Goal: Download file/media

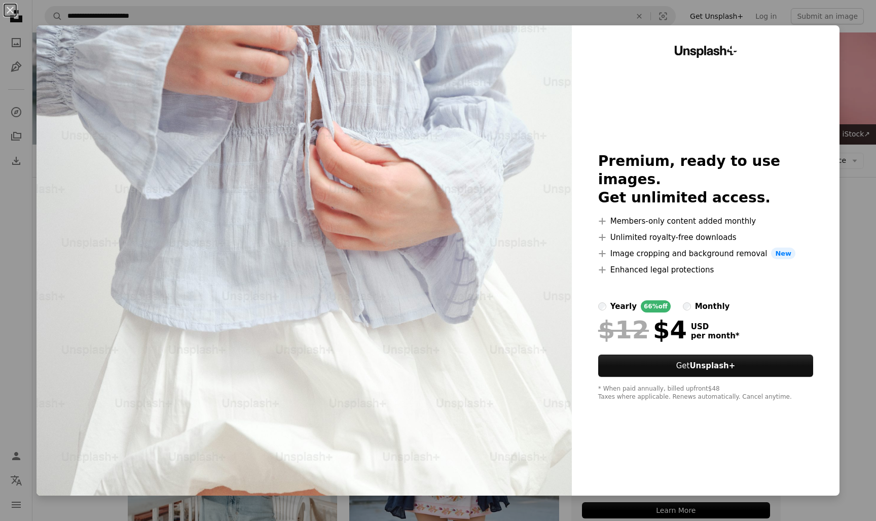
scroll to position [1044, 0]
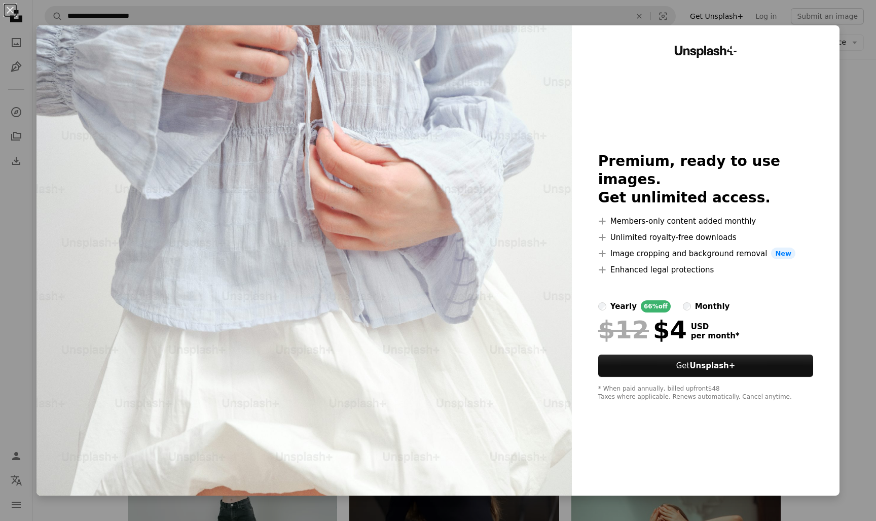
click at [848, 42] on div "An X shape Unsplash+ Premium, ready to use images. Get unlimited access. A plus…" at bounding box center [438, 260] width 876 height 521
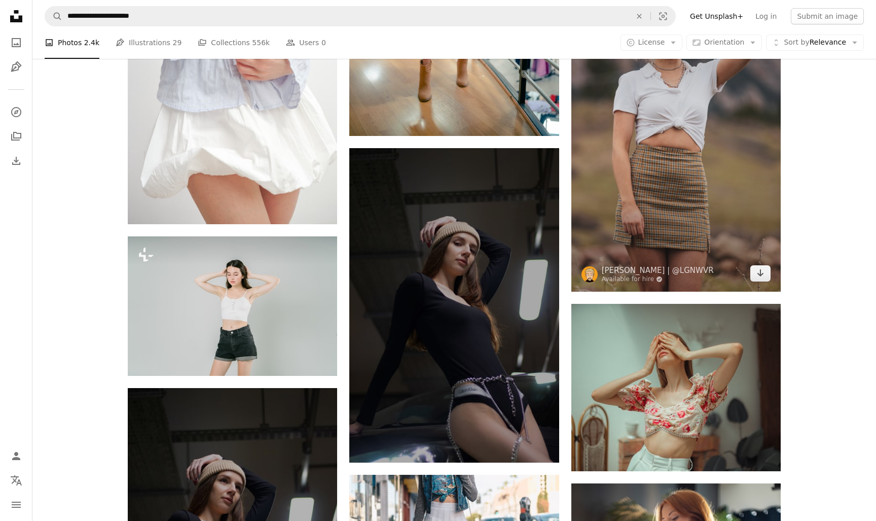
scroll to position [1227, 0]
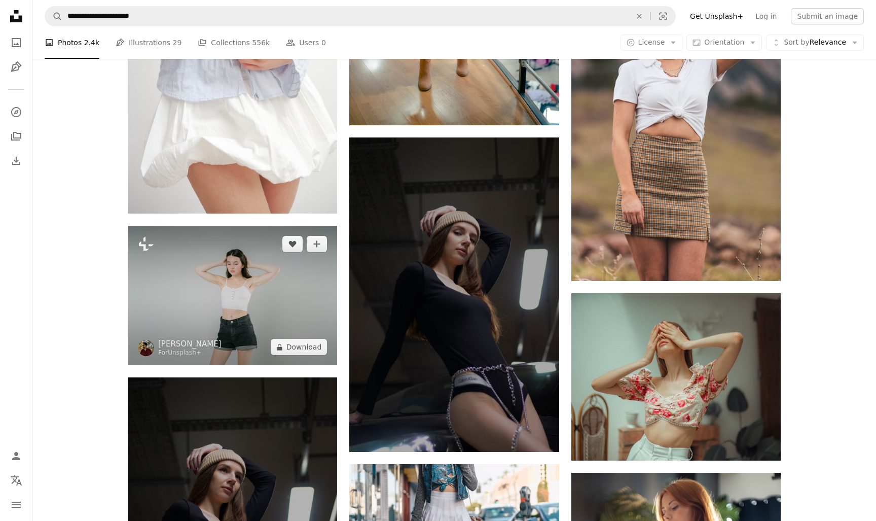
click at [286, 281] on img at bounding box center [232, 295] width 209 height 139
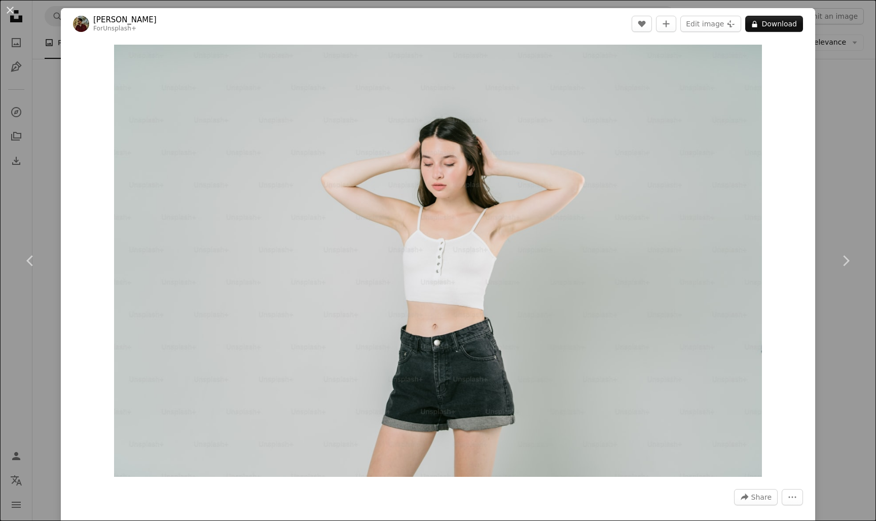
click at [842, 81] on div "An X shape Chevron left Chevron right [PERSON_NAME] For Unsplash+ A heart A plu…" at bounding box center [438, 260] width 876 height 521
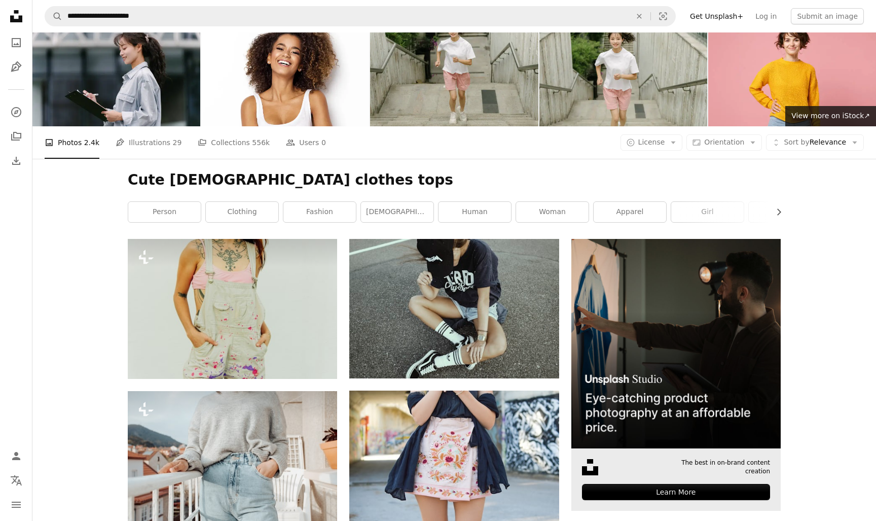
scroll to position [13, 0]
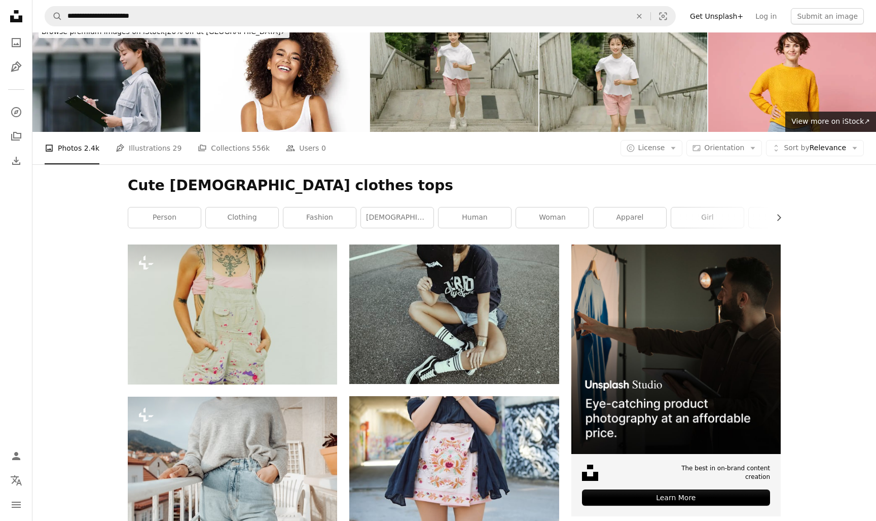
click at [688, 151] on div "A copyright icon © License Arrow down Aspect ratio Orientation Arrow down Unfol…" at bounding box center [741, 148] width 243 height 16
click at [813, 146] on span "Sort by Relevance" at bounding box center [815, 148] width 62 height 10
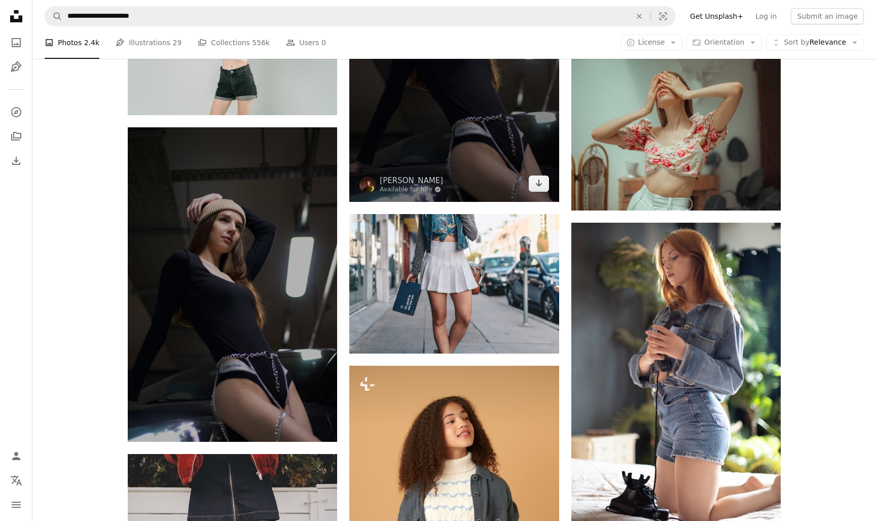
scroll to position [1480, 0]
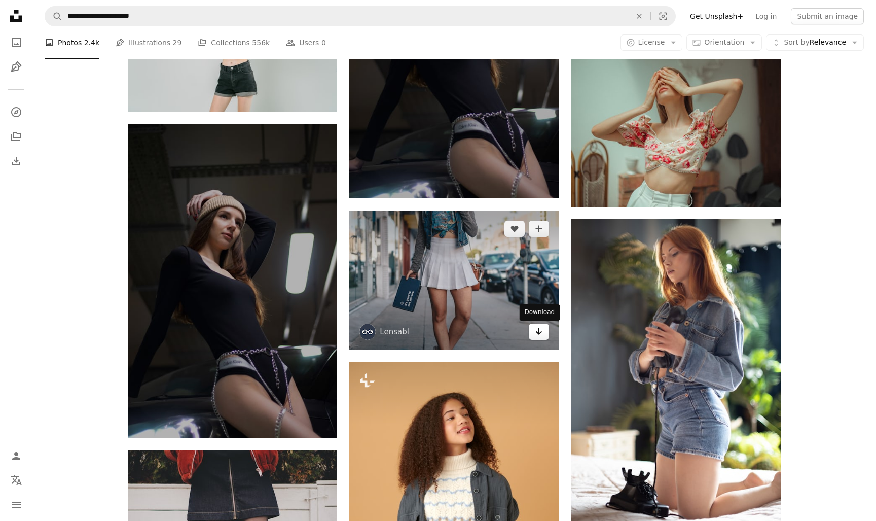
click at [537, 335] on icon "Arrow pointing down" at bounding box center [539, 331] width 8 height 12
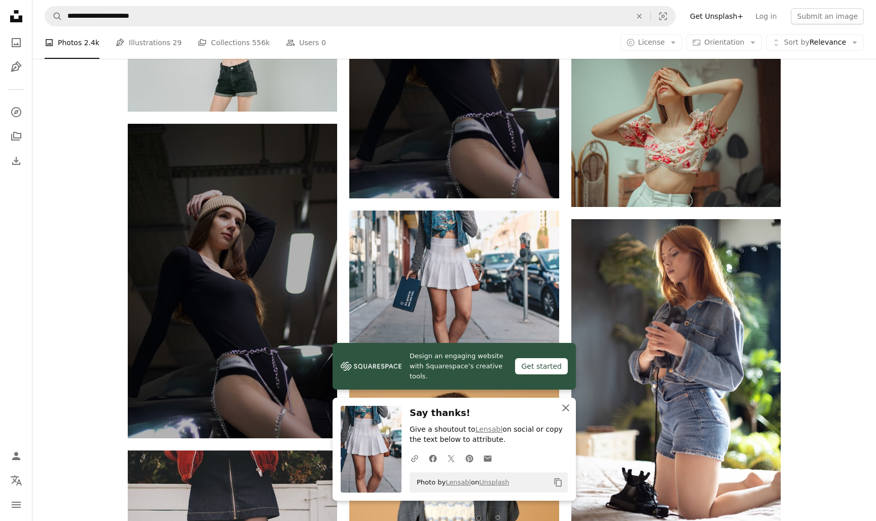
click at [565, 409] on icon "button" at bounding box center [565, 407] width 7 height 7
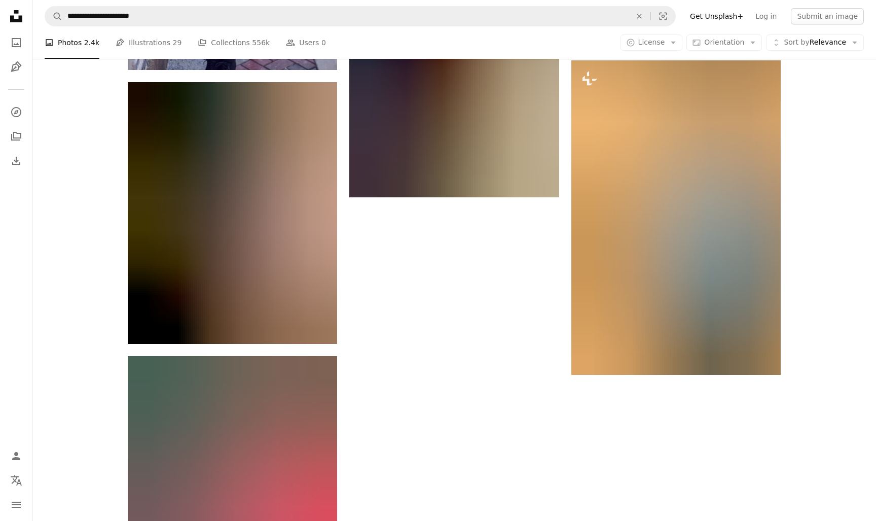
scroll to position [3400, 0]
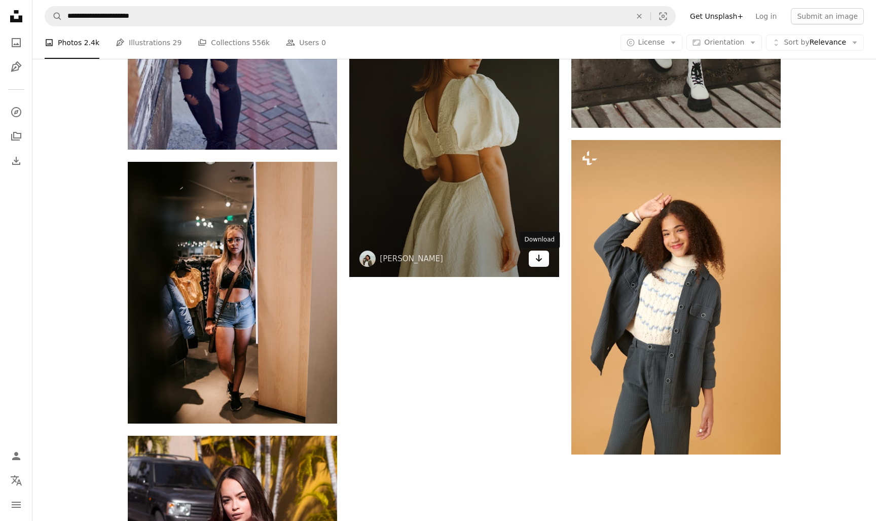
click at [535, 261] on icon "Arrow pointing down" at bounding box center [539, 258] width 8 height 12
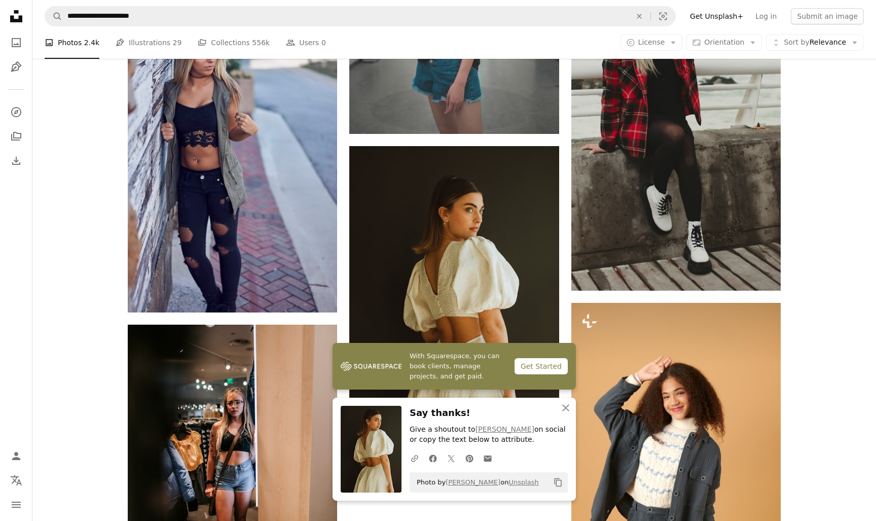
scroll to position [3121, 0]
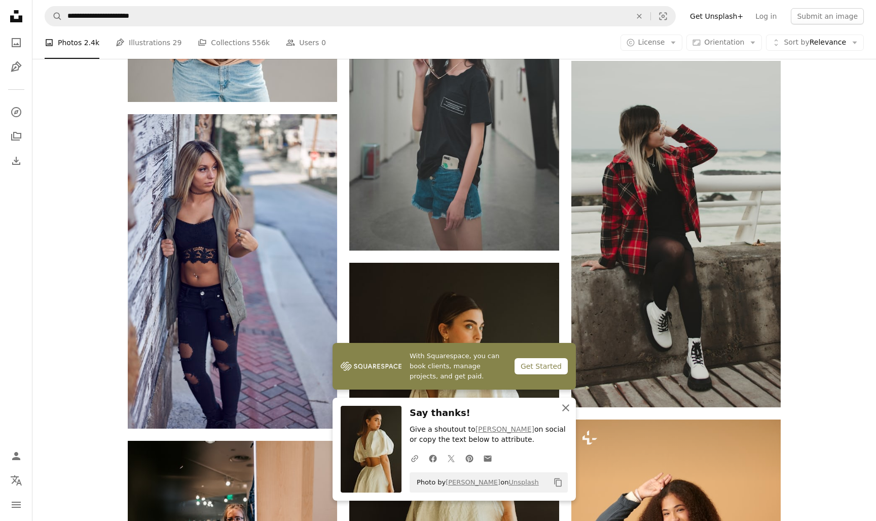
click at [565, 411] on icon "button" at bounding box center [565, 407] width 7 height 7
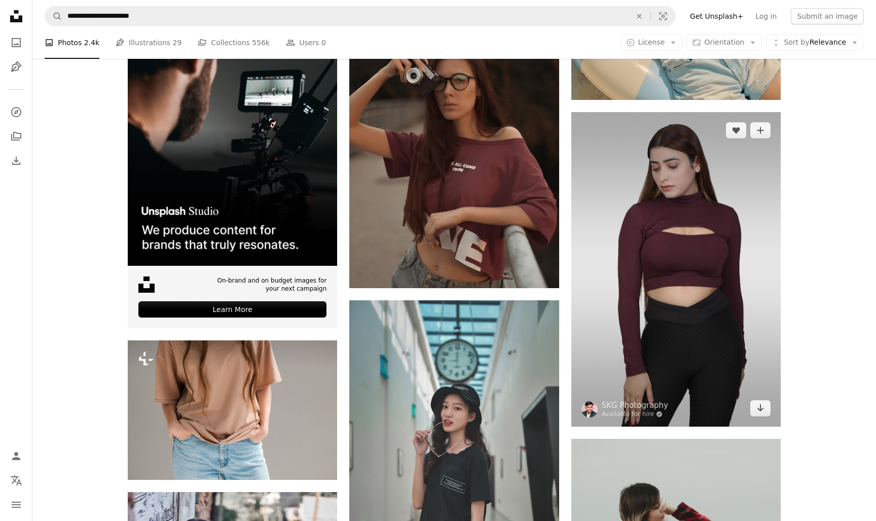
scroll to position [2741, 0]
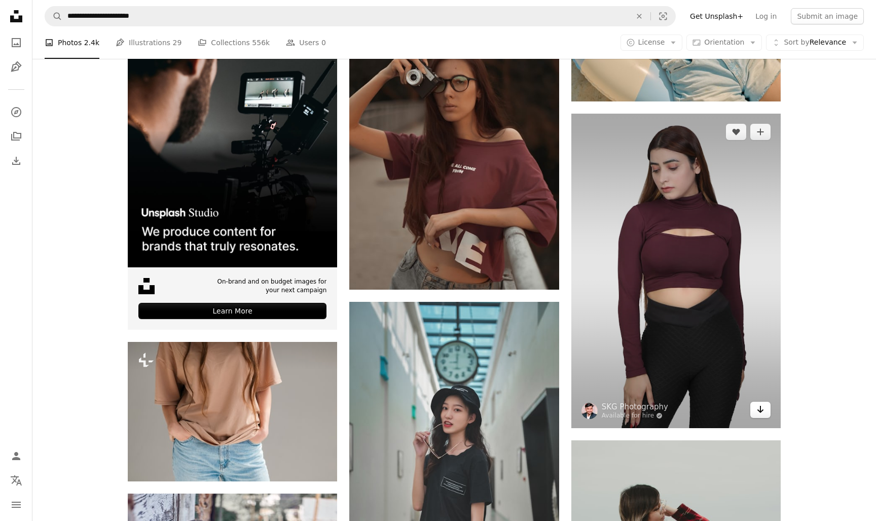
click at [759, 411] on icon "Arrow pointing down" at bounding box center [760, 409] width 8 height 12
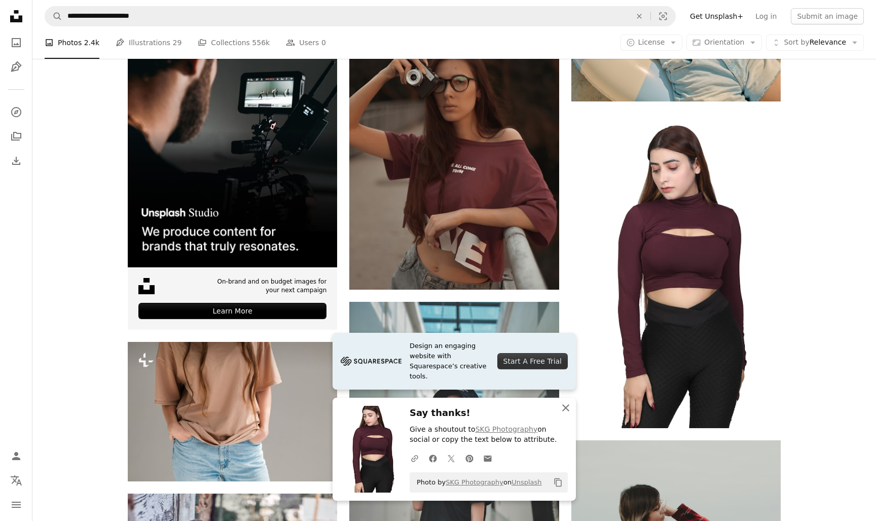
click at [570, 410] on icon "An X shape" at bounding box center [566, 407] width 12 height 12
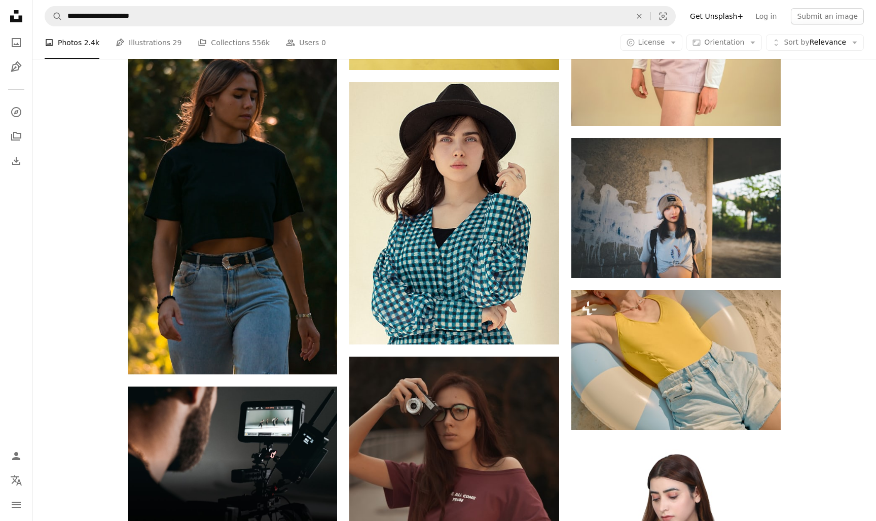
scroll to position [2409, 0]
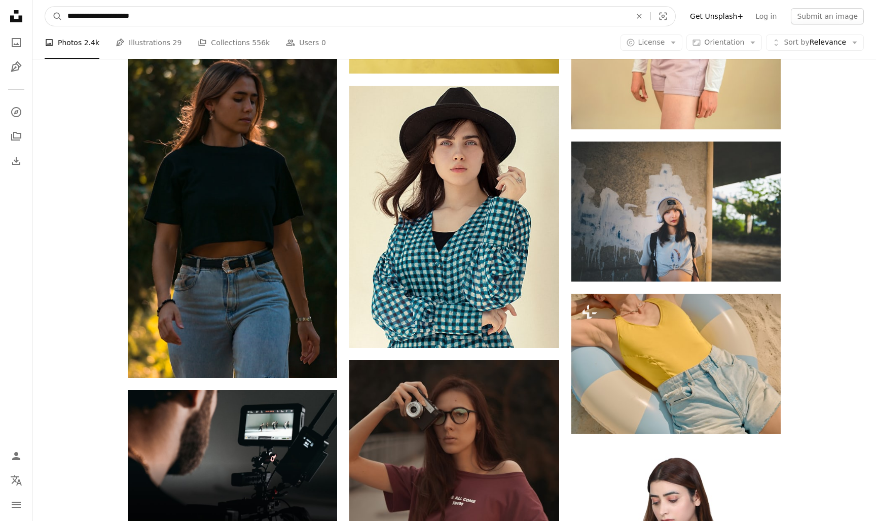
click at [85, 15] on input "**********" at bounding box center [345, 16] width 566 height 19
drag, startPoint x: 109, startPoint y: 16, endPoint x: 207, endPoint y: 16, distance: 97.3
click at [207, 16] on input "**********" at bounding box center [345, 16] width 566 height 19
type input "**********"
click at [54, 16] on button "A magnifying glass" at bounding box center [53, 16] width 17 height 19
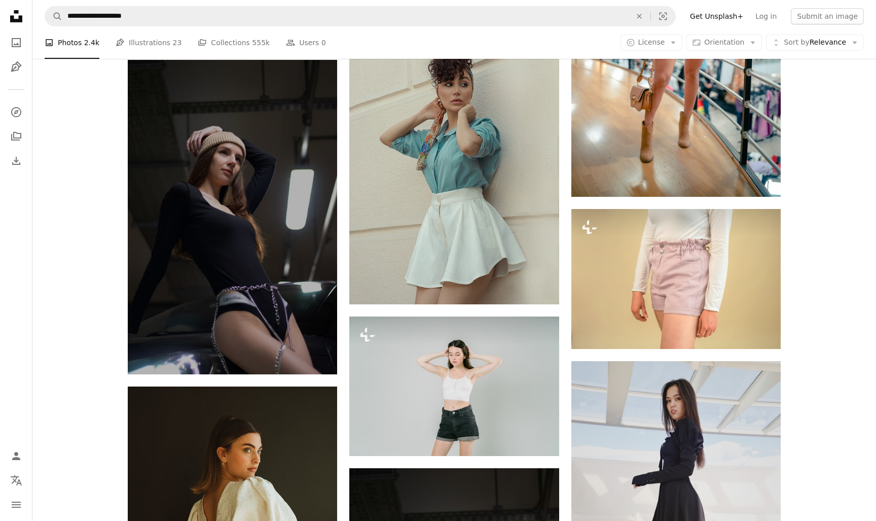
scroll to position [1294, 0]
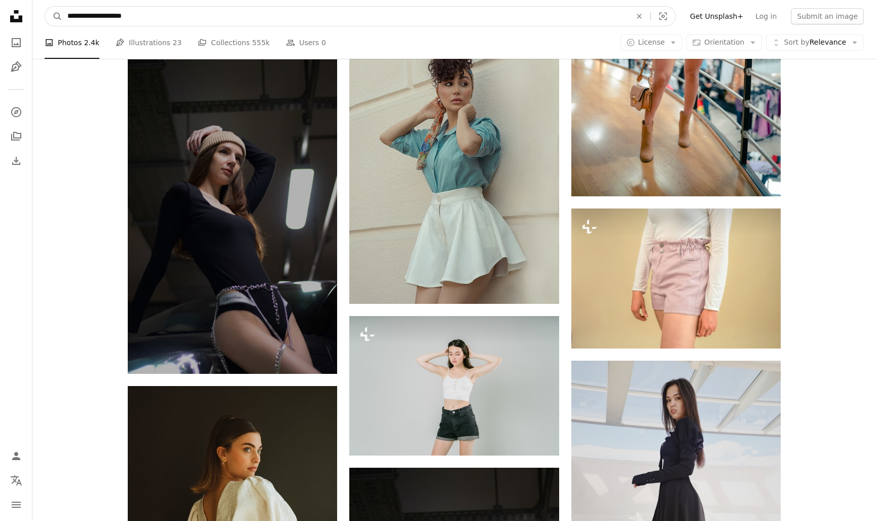
click at [407, 15] on input "**********" at bounding box center [345, 16] width 566 height 19
type input "**********"
click at [54, 16] on button "A magnifying glass" at bounding box center [53, 16] width 17 height 19
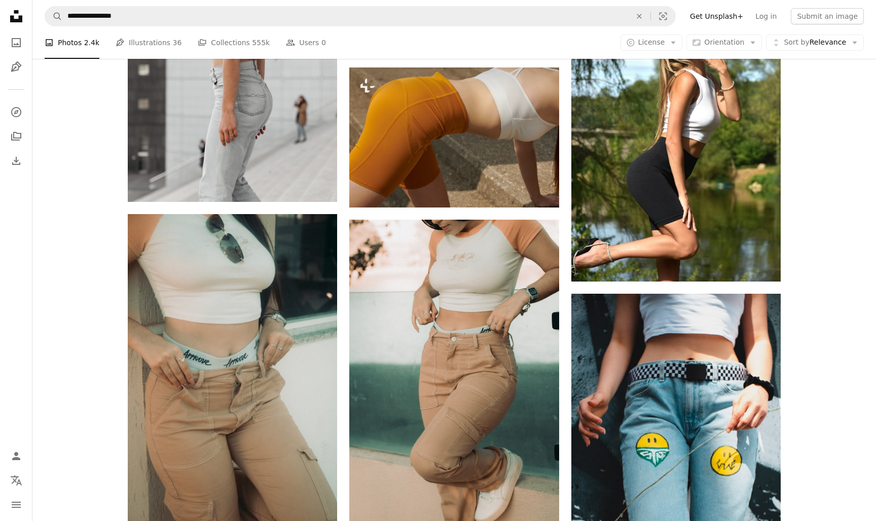
scroll to position [880, 0]
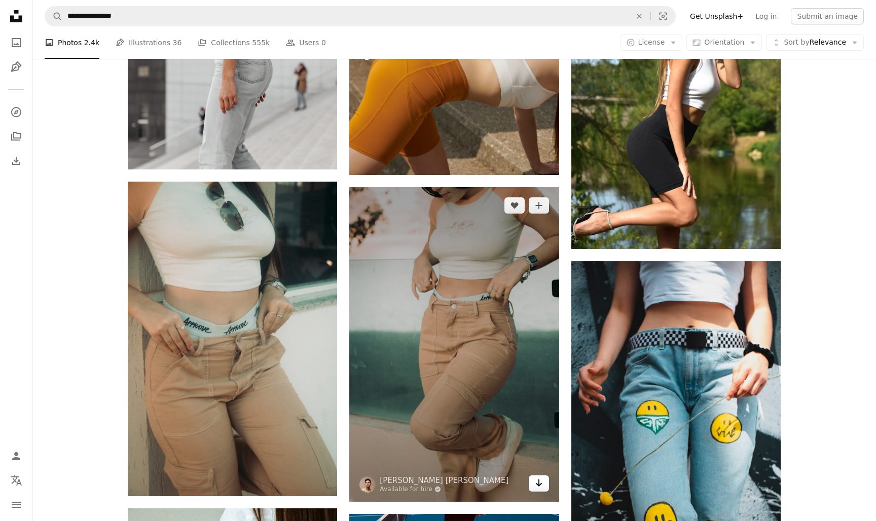
click at [539, 476] on icon "Arrow pointing down" at bounding box center [539, 482] width 8 height 12
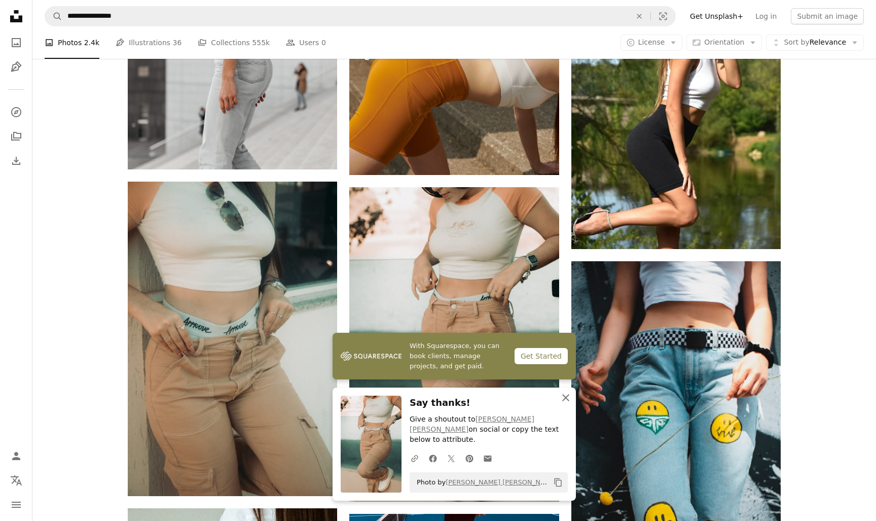
click at [566, 399] on button "An X shape Close" at bounding box center [565, 397] width 20 height 20
